Goal: Task Accomplishment & Management: Use online tool/utility

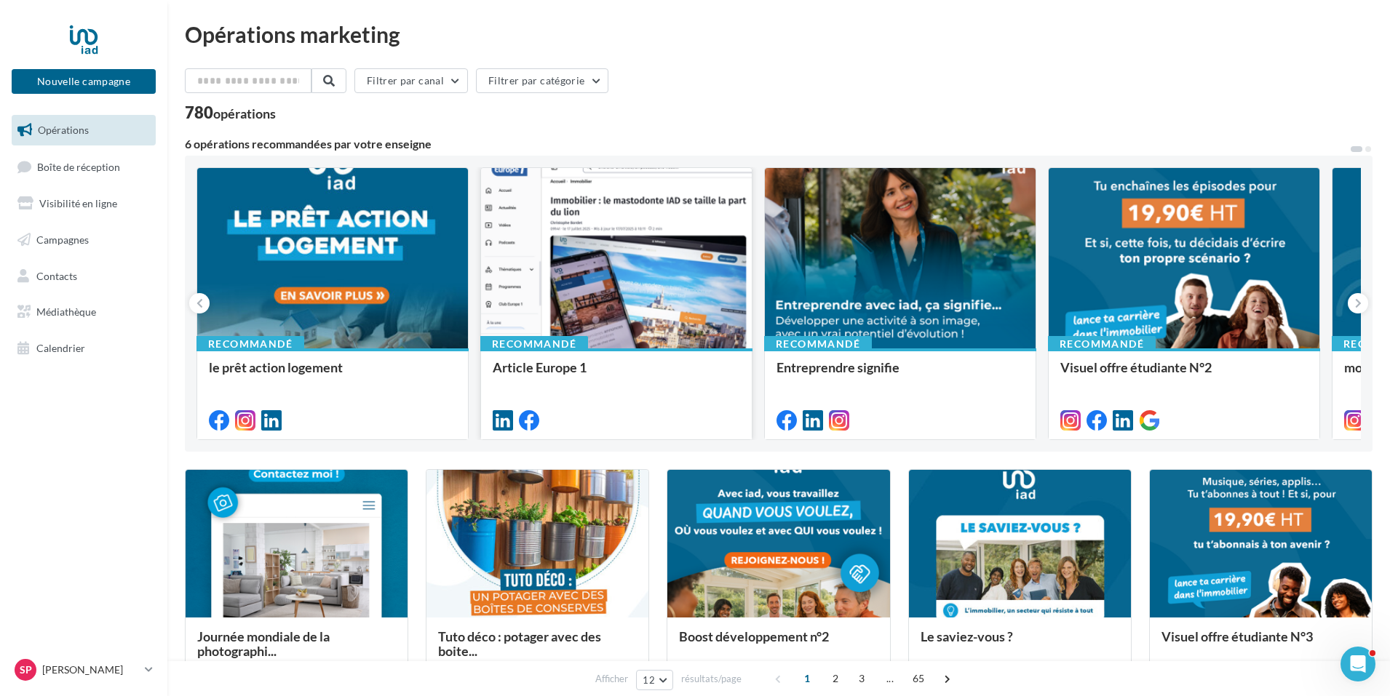
click at [669, 320] on div at bounding box center [616, 259] width 271 height 182
click at [1355, 306] on icon at bounding box center [1358, 303] width 7 height 15
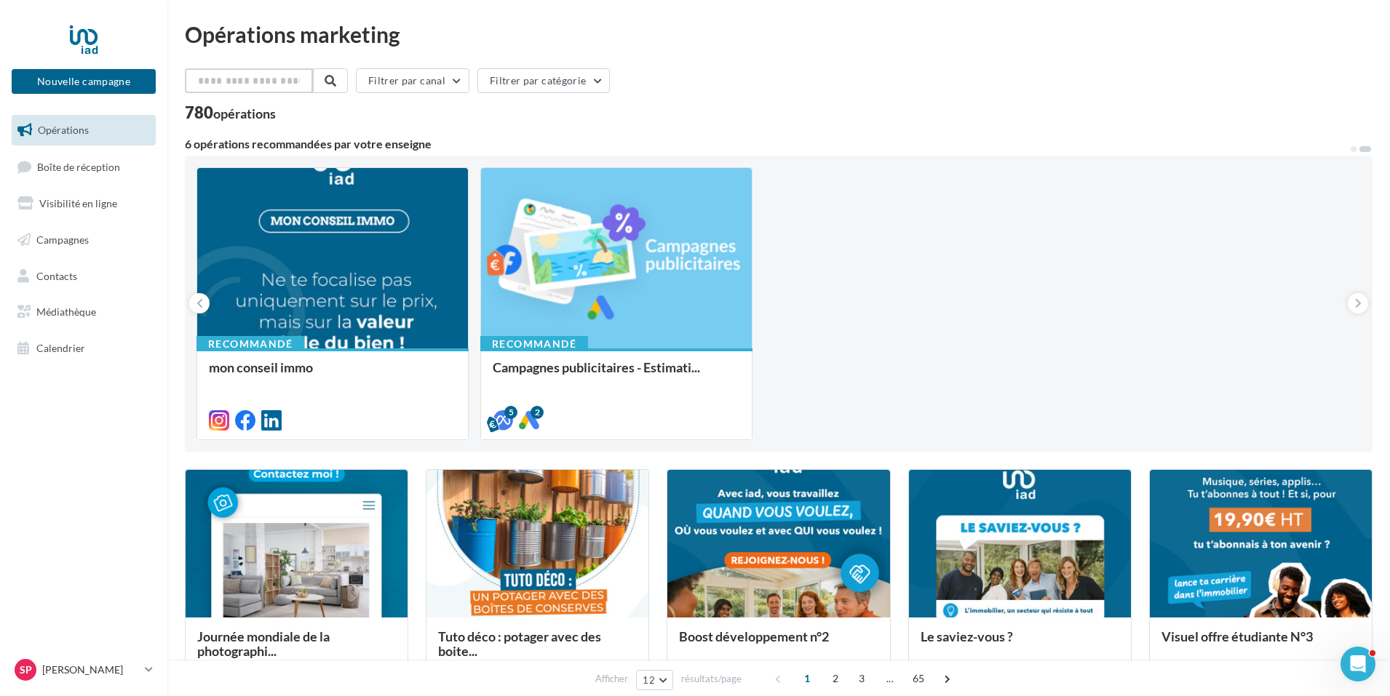
click at [255, 81] on input "text" at bounding box center [249, 80] width 128 height 25
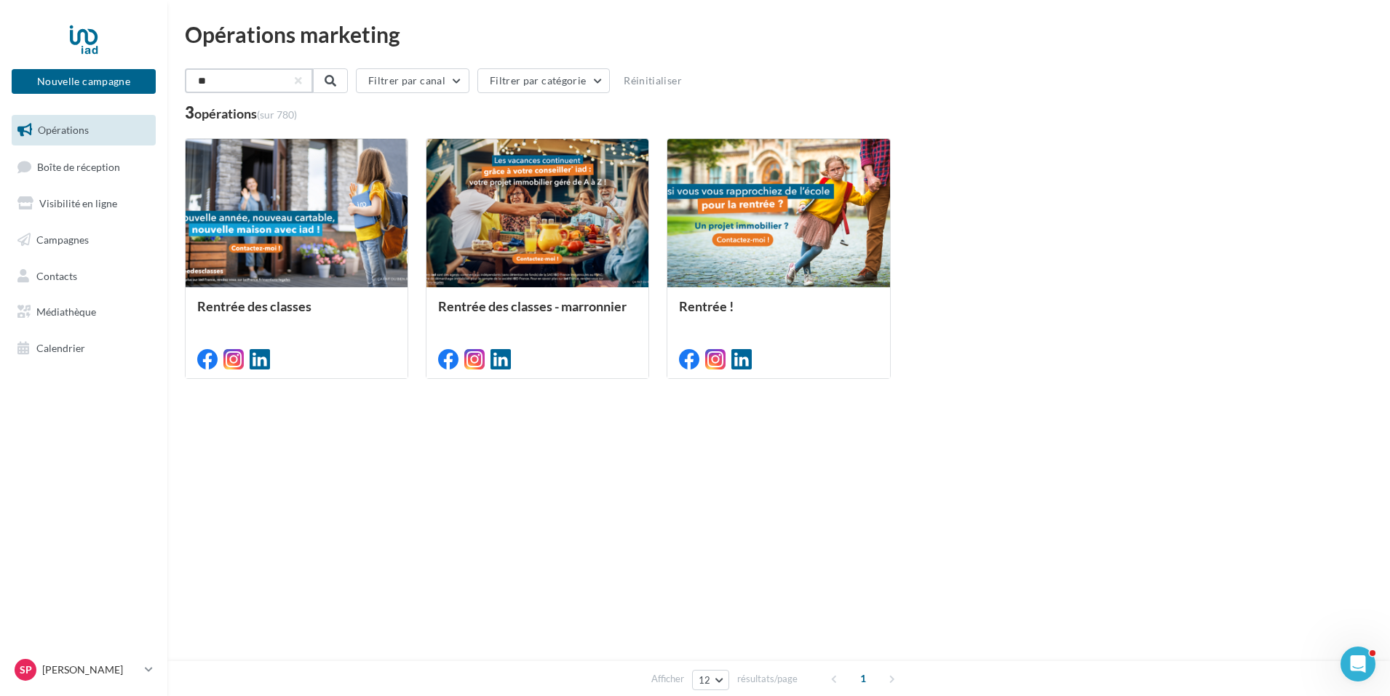
type input "*"
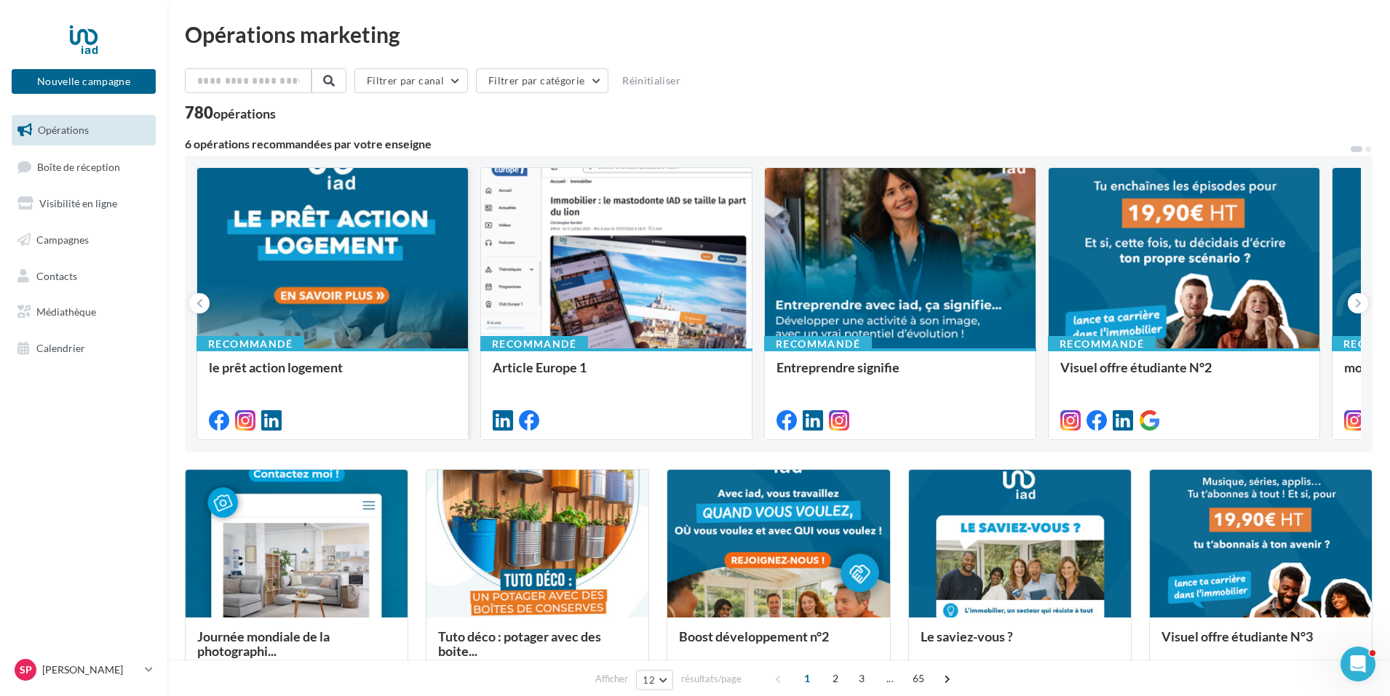
click at [321, 292] on div at bounding box center [332, 259] width 271 height 182
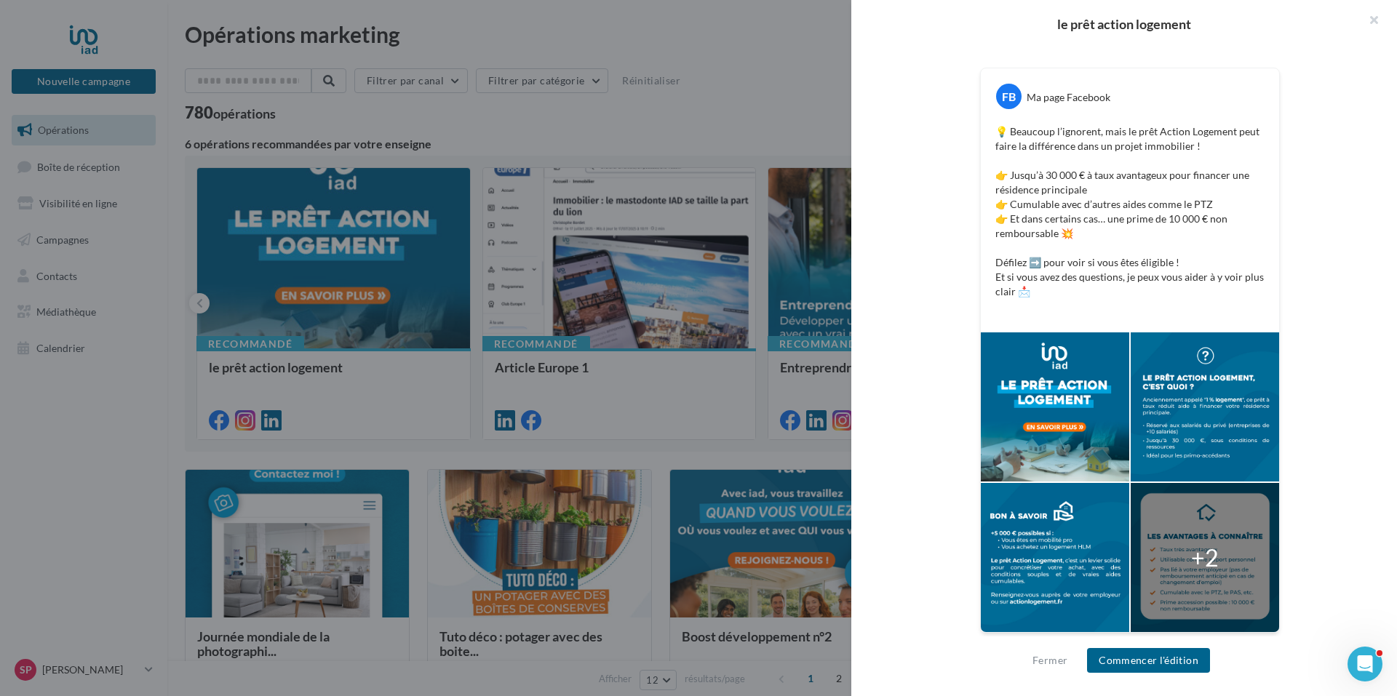
scroll to position [237, 0]
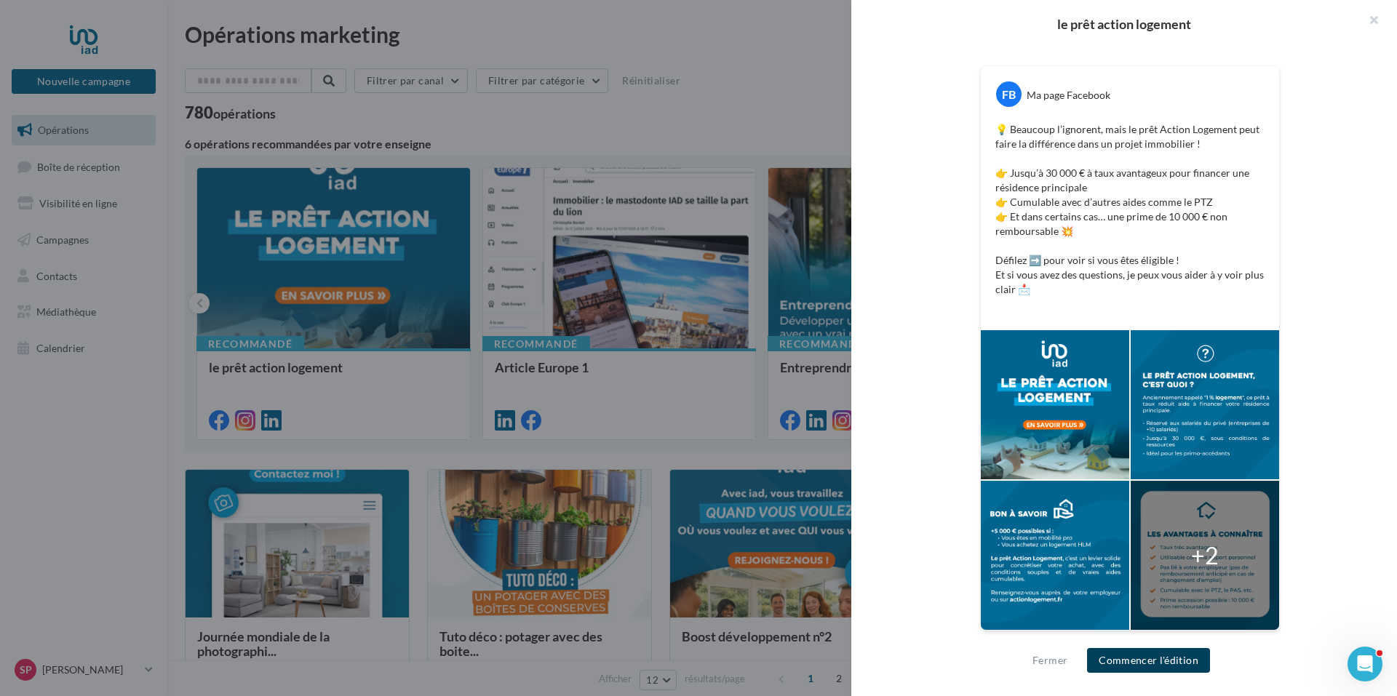
click at [1164, 661] on button "Commencer l'édition" at bounding box center [1148, 660] width 123 height 25
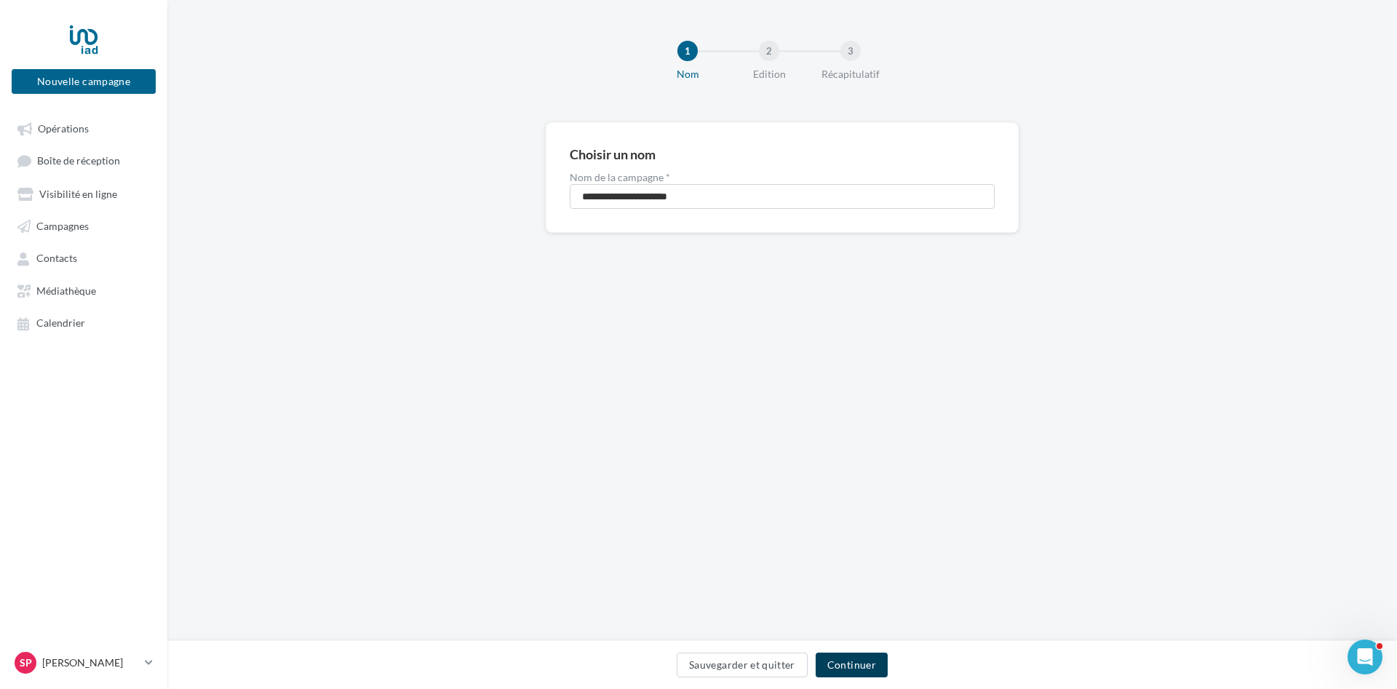
click at [882, 659] on button "Continuer" at bounding box center [852, 665] width 72 height 25
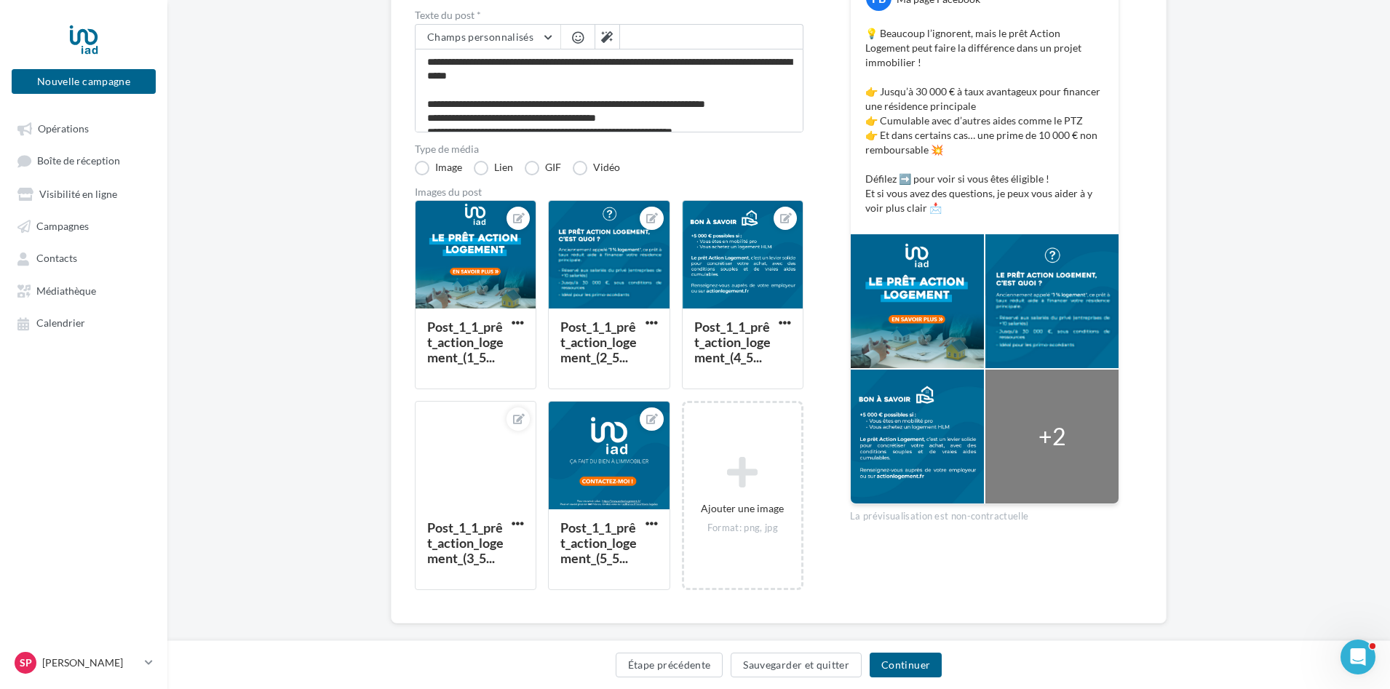
scroll to position [218, 0]
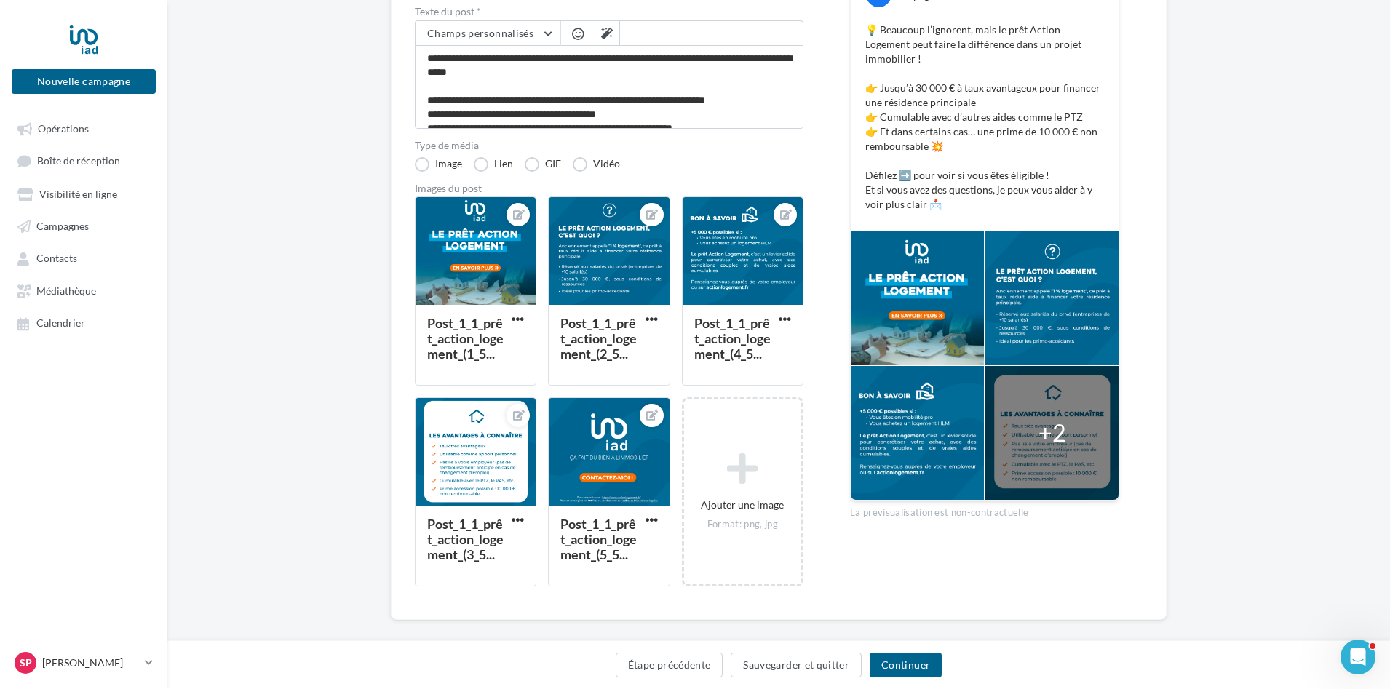
click at [1035, 410] on div at bounding box center [1051, 433] width 133 height 134
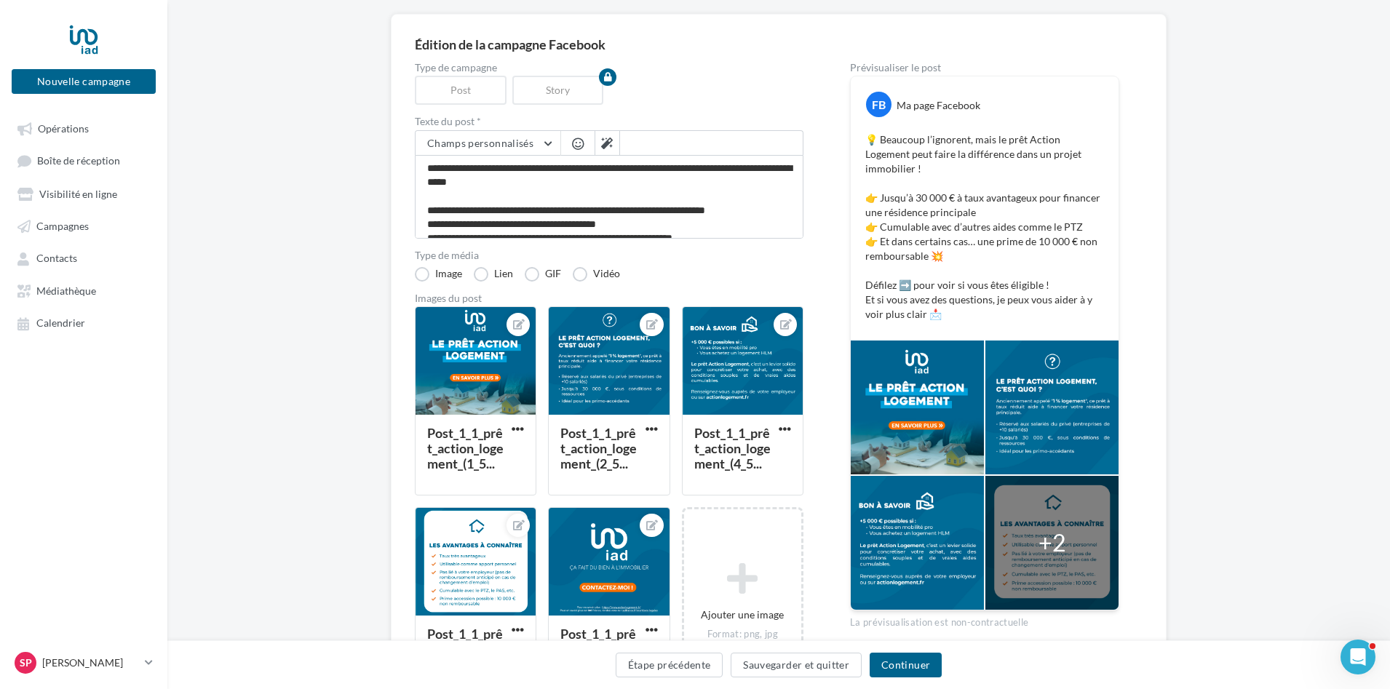
scroll to position [0, 0]
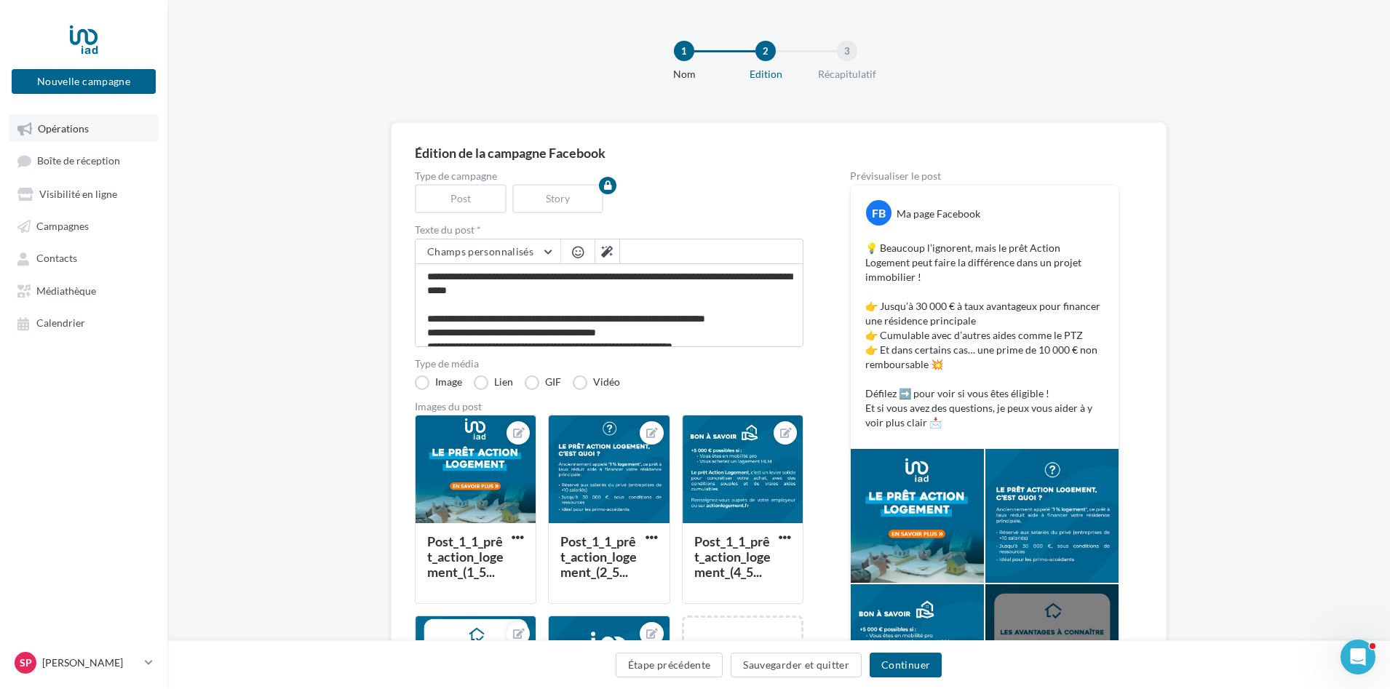
click at [65, 138] on link "Opérations" at bounding box center [84, 128] width 150 height 26
